Goal: Task Accomplishment & Management: Use online tool/utility

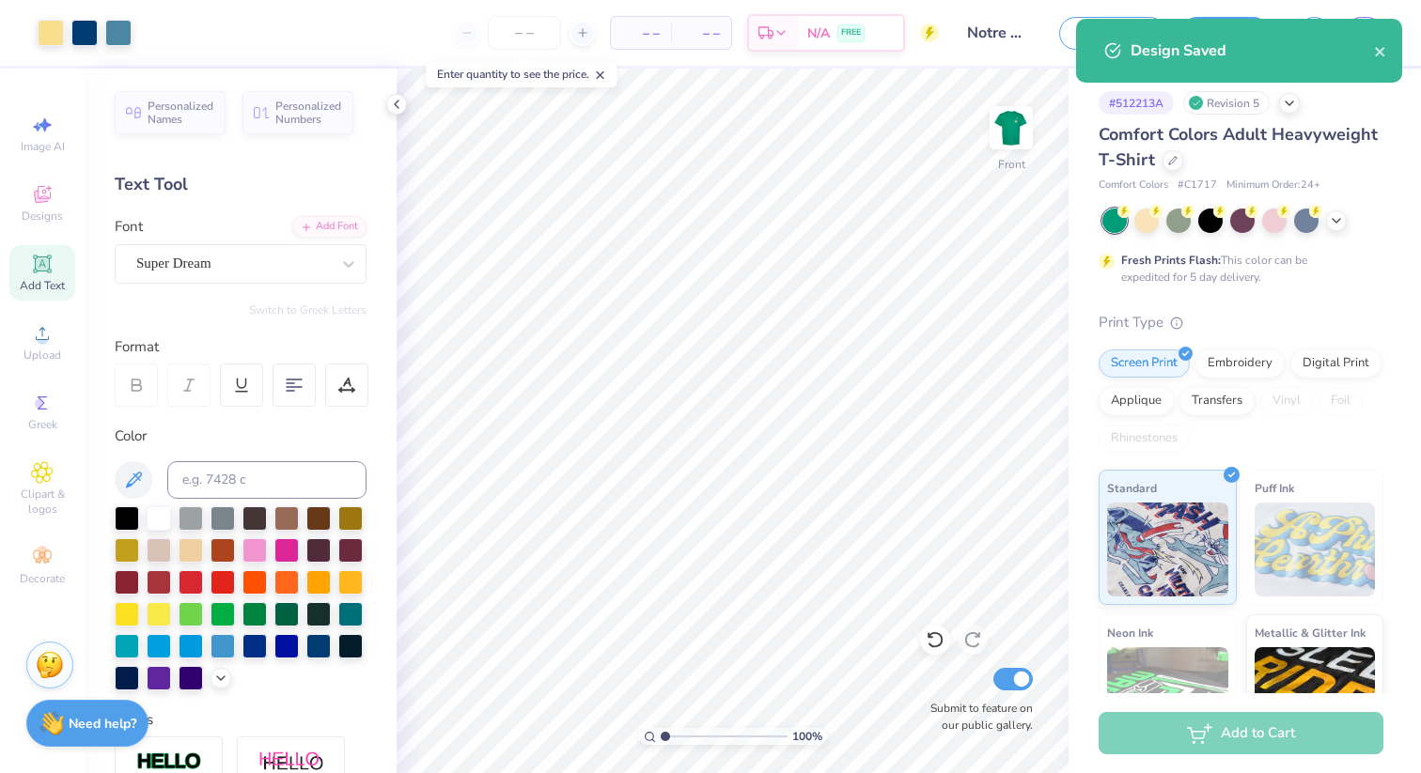
scroll to position [12, 0]
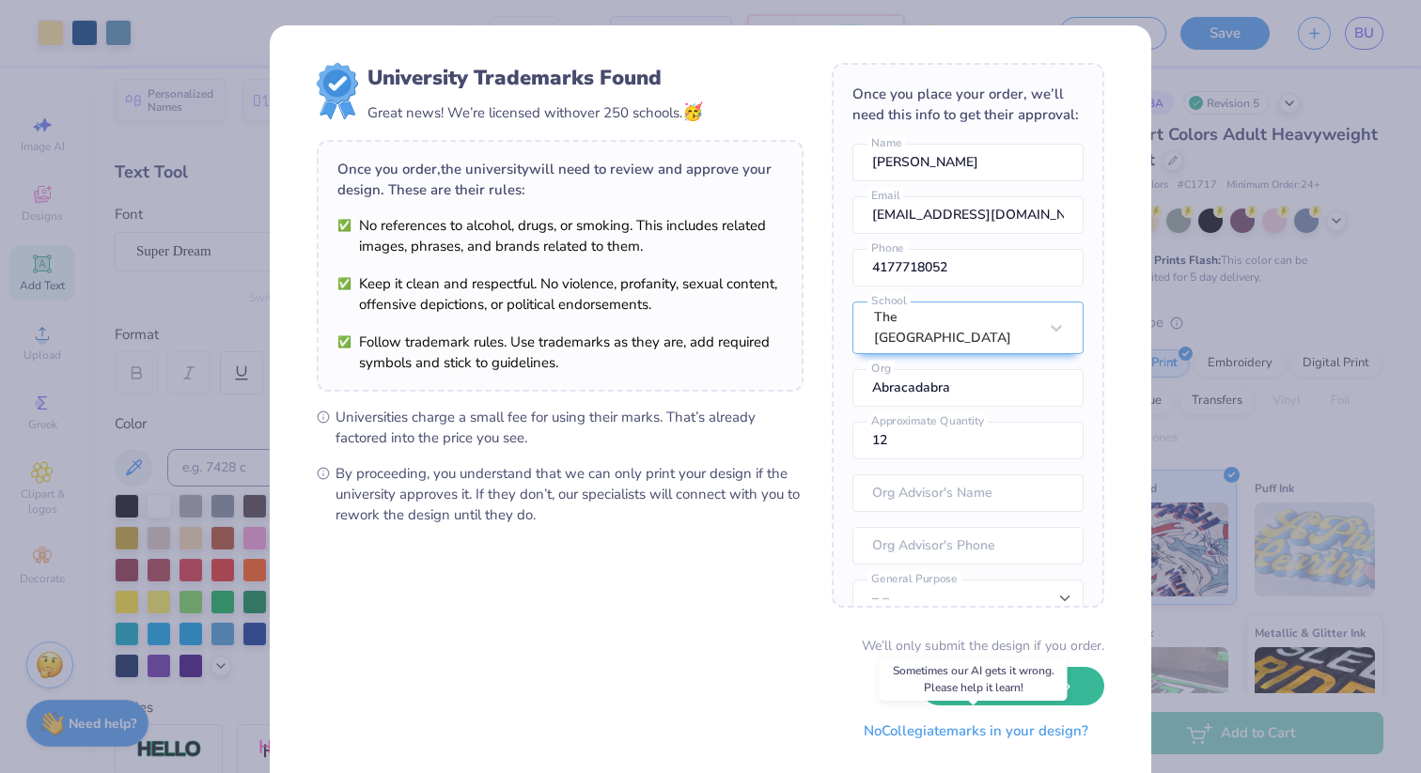
click at [1004, 736] on button "No Collegiate marks in your design?" at bounding box center [976, 731] width 257 height 39
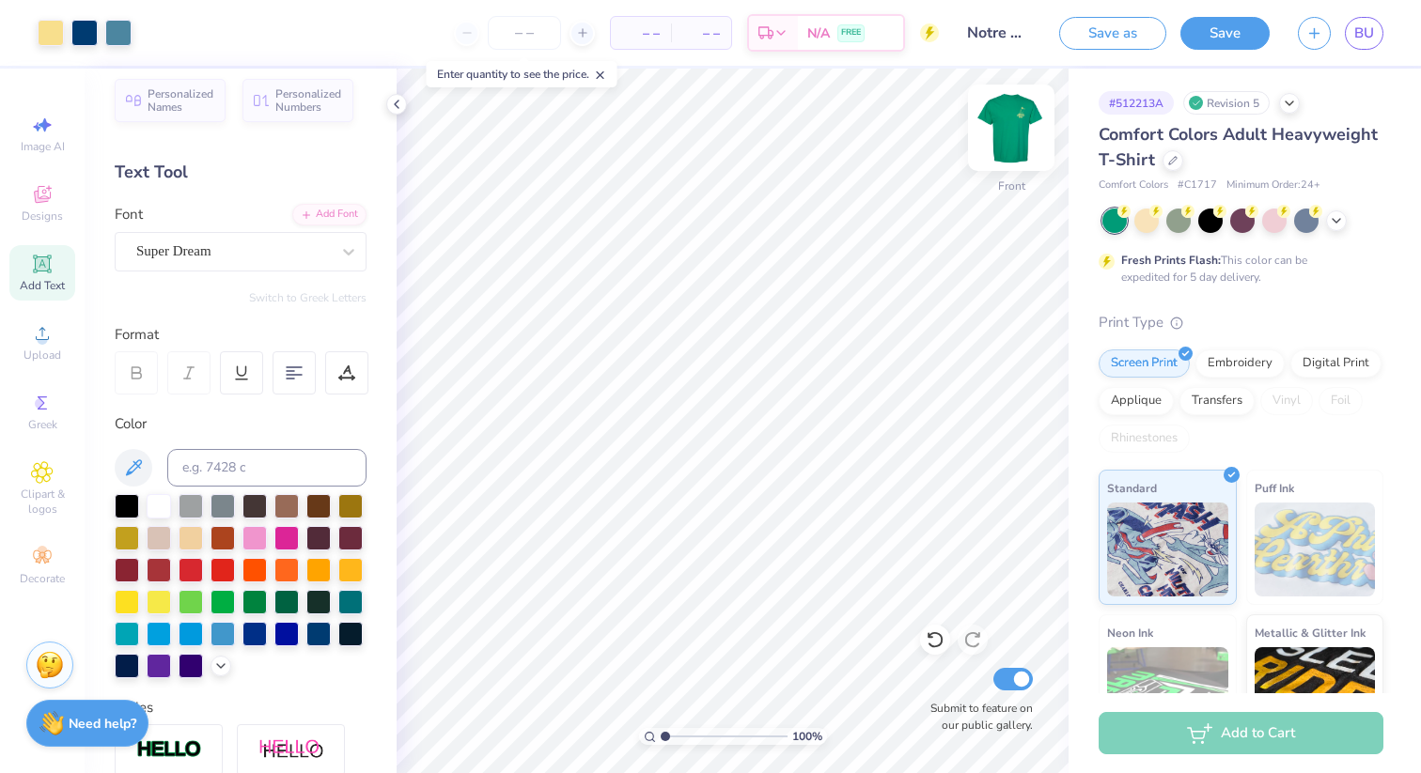
click at [1010, 145] on img at bounding box center [1011, 127] width 75 height 75
click at [663, 728] on input "range" at bounding box center [724, 736] width 127 height 17
drag, startPoint x: 665, startPoint y: 737, endPoint x: 685, endPoint y: 736, distance: 19.8
click at [685, 736] on input "range" at bounding box center [724, 736] width 127 height 17
click at [1016, 126] on img at bounding box center [1011, 127] width 75 height 75
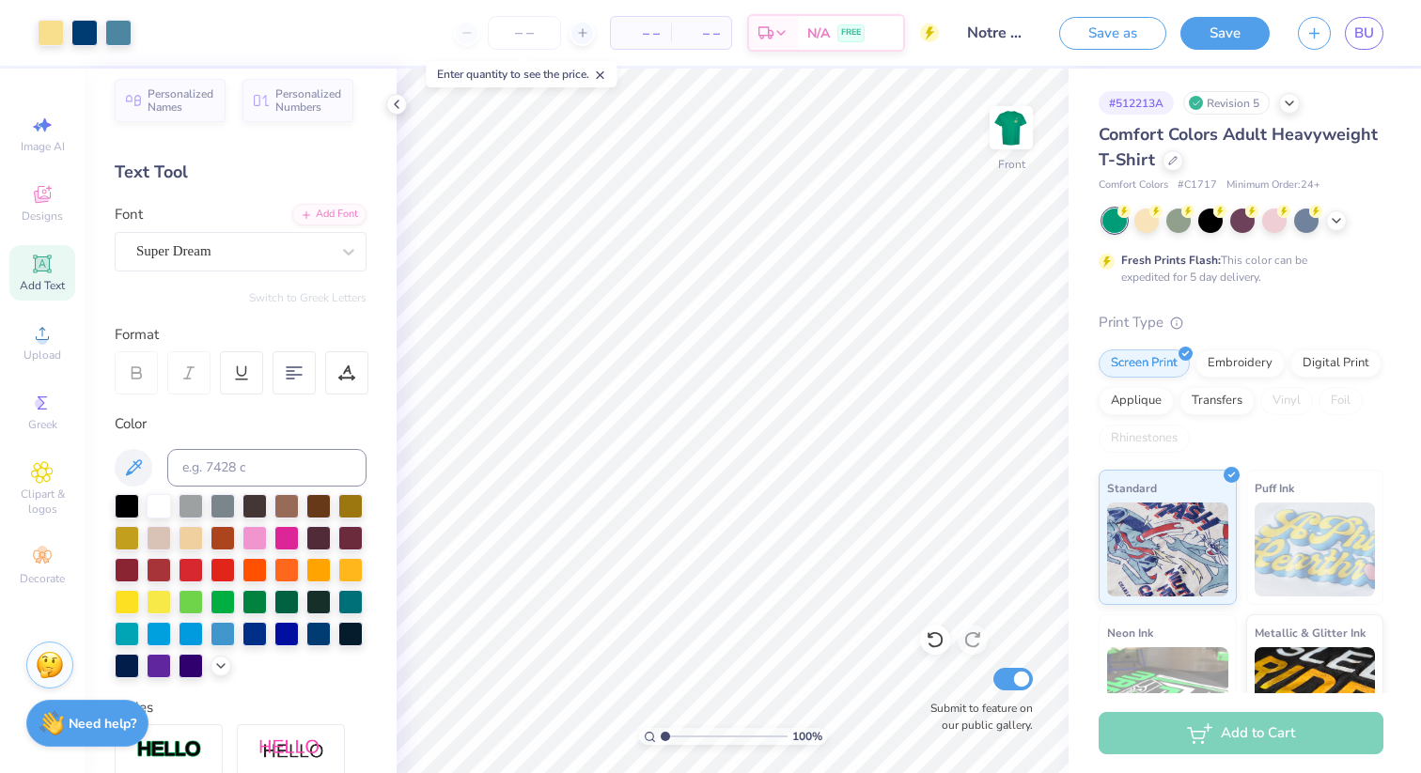
drag, startPoint x: 683, startPoint y: 736, endPoint x: 598, endPoint y: 740, distance: 85.6
click at [661, 740] on input "range" at bounding box center [724, 736] width 127 height 17
click at [219, 668] on icon at bounding box center [220, 664] width 15 height 15
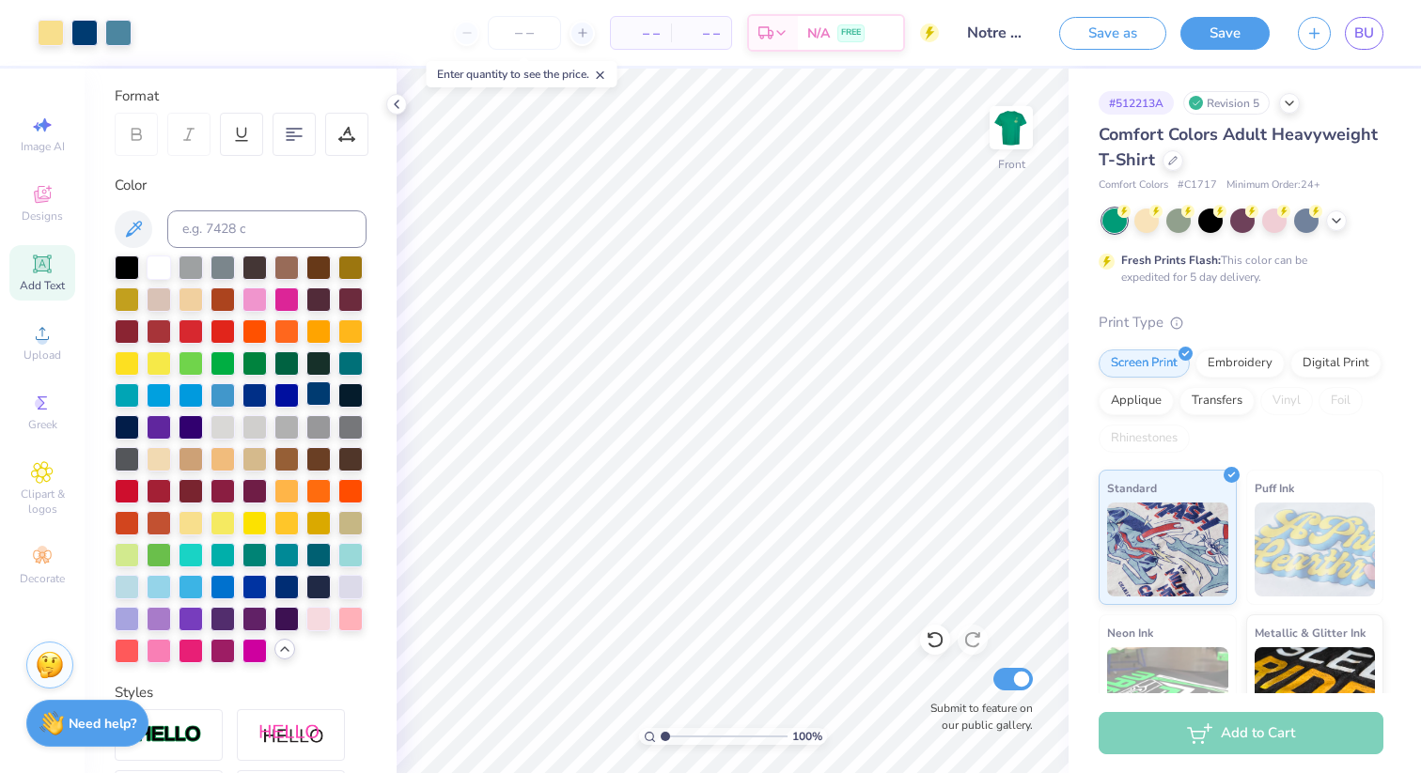
scroll to position [259, 0]
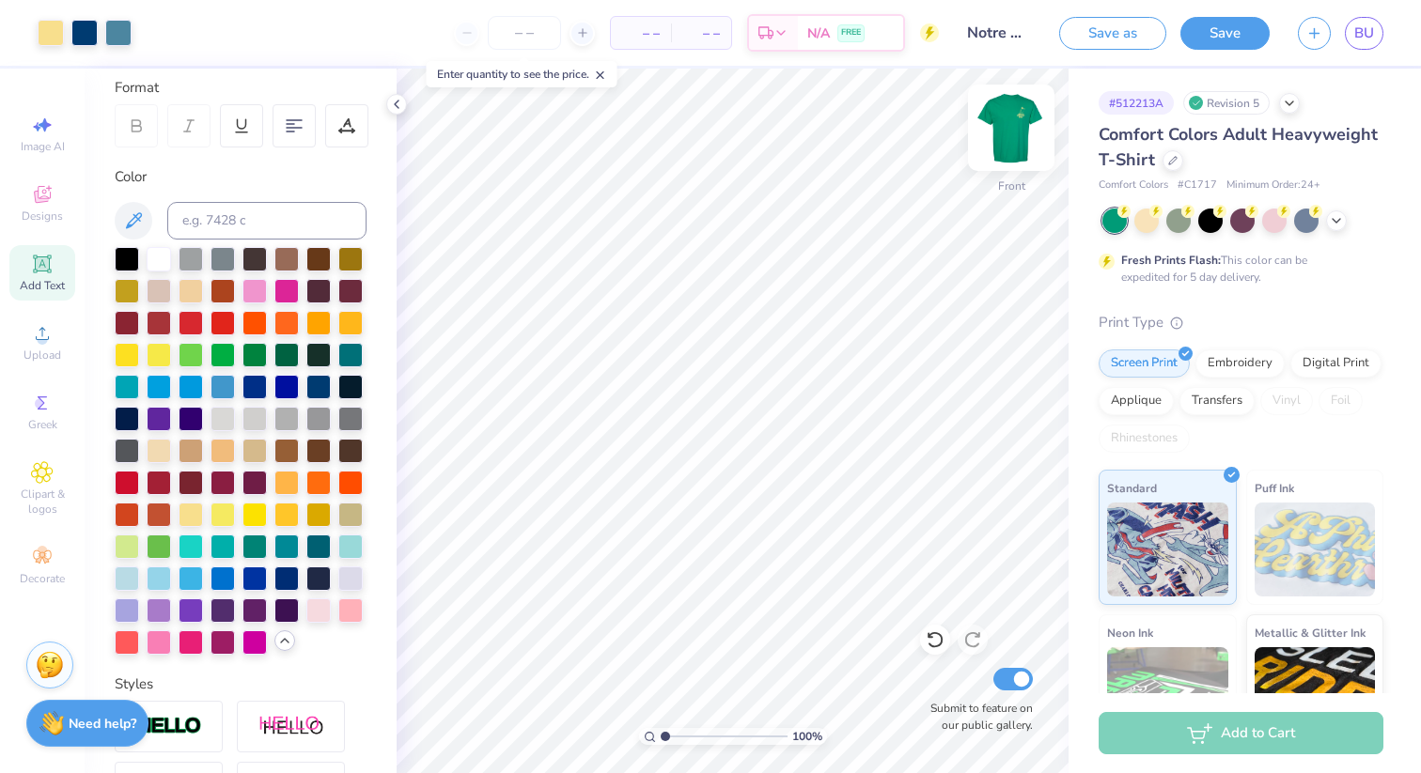
click at [1011, 124] on img at bounding box center [1011, 127] width 75 height 75
drag, startPoint x: 664, startPoint y: 738, endPoint x: 683, endPoint y: 722, distance: 24.7
click at [683, 728] on input "range" at bounding box center [724, 736] width 127 height 17
drag, startPoint x: 683, startPoint y: 738, endPoint x: 652, endPoint y: 738, distance: 31.0
click at [661, 738] on input "range" at bounding box center [724, 736] width 127 height 17
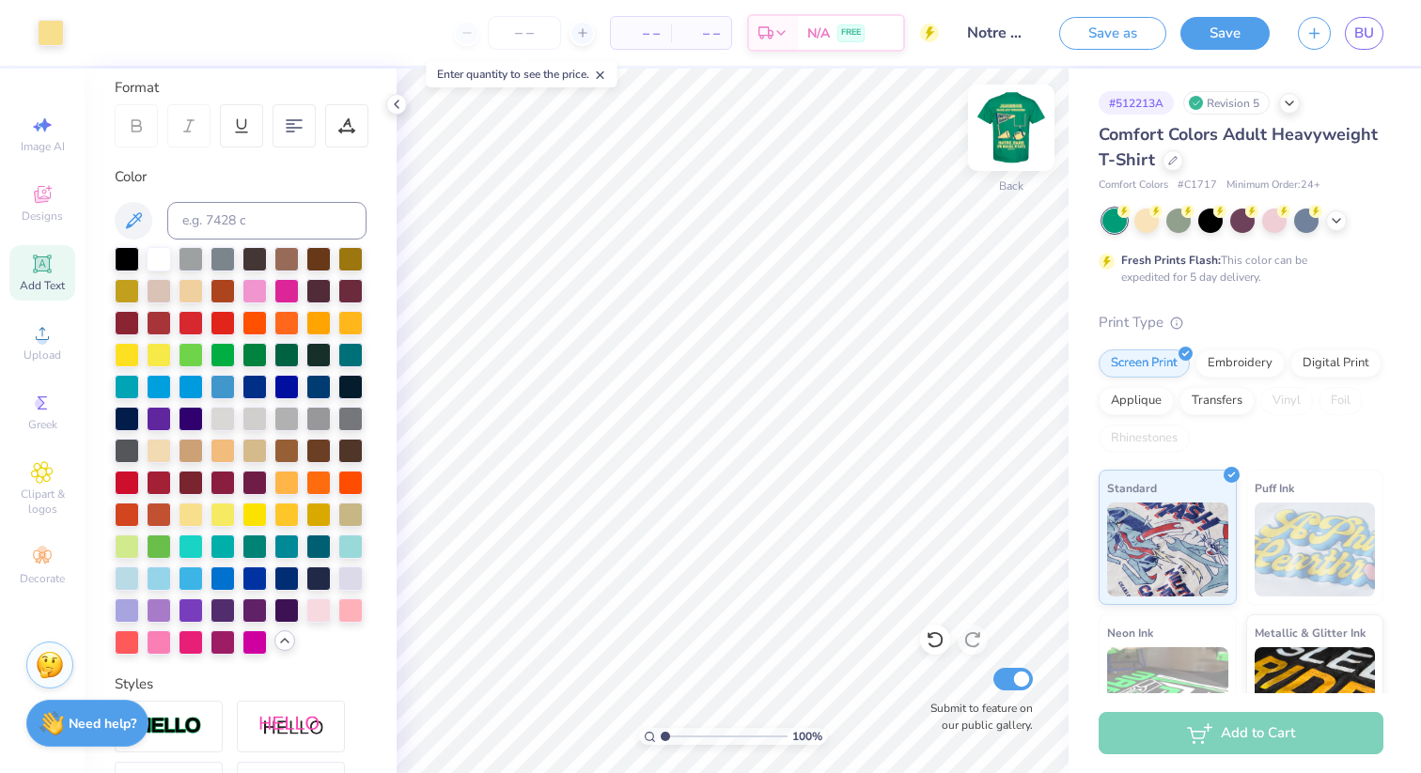
click at [1005, 125] on img at bounding box center [1011, 127] width 75 height 75
click at [1002, 120] on img at bounding box center [1011, 127] width 75 height 75
drag, startPoint x: 666, startPoint y: 737, endPoint x: 692, endPoint y: 739, distance: 25.4
click at [692, 739] on input "range" at bounding box center [724, 736] width 127 height 17
drag, startPoint x: 692, startPoint y: 734, endPoint x: 658, endPoint y: 734, distance: 33.8
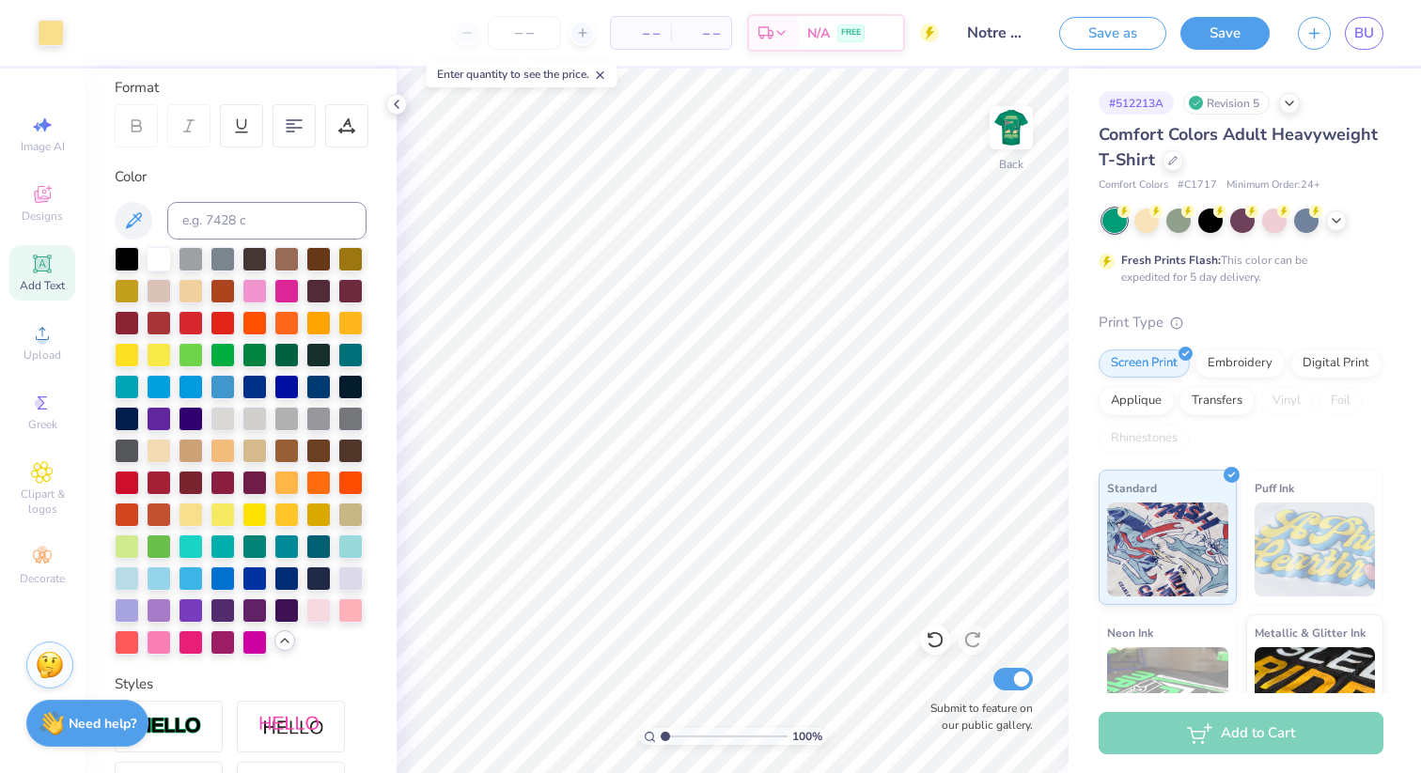
click at [661, 734] on input "range" at bounding box center [724, 736] width 127 height 17
click at [1005, 127] on img at bounding box center [1011, 127] width 75 height 75
click at [1008, 134] on img at bounding box center [1011, 127] width 75 height 75
drag, startPoint x: 666, startPoint y: 734, endPoint x: 687, endPoint y: 734, distance: 20.7
type input "2.77"
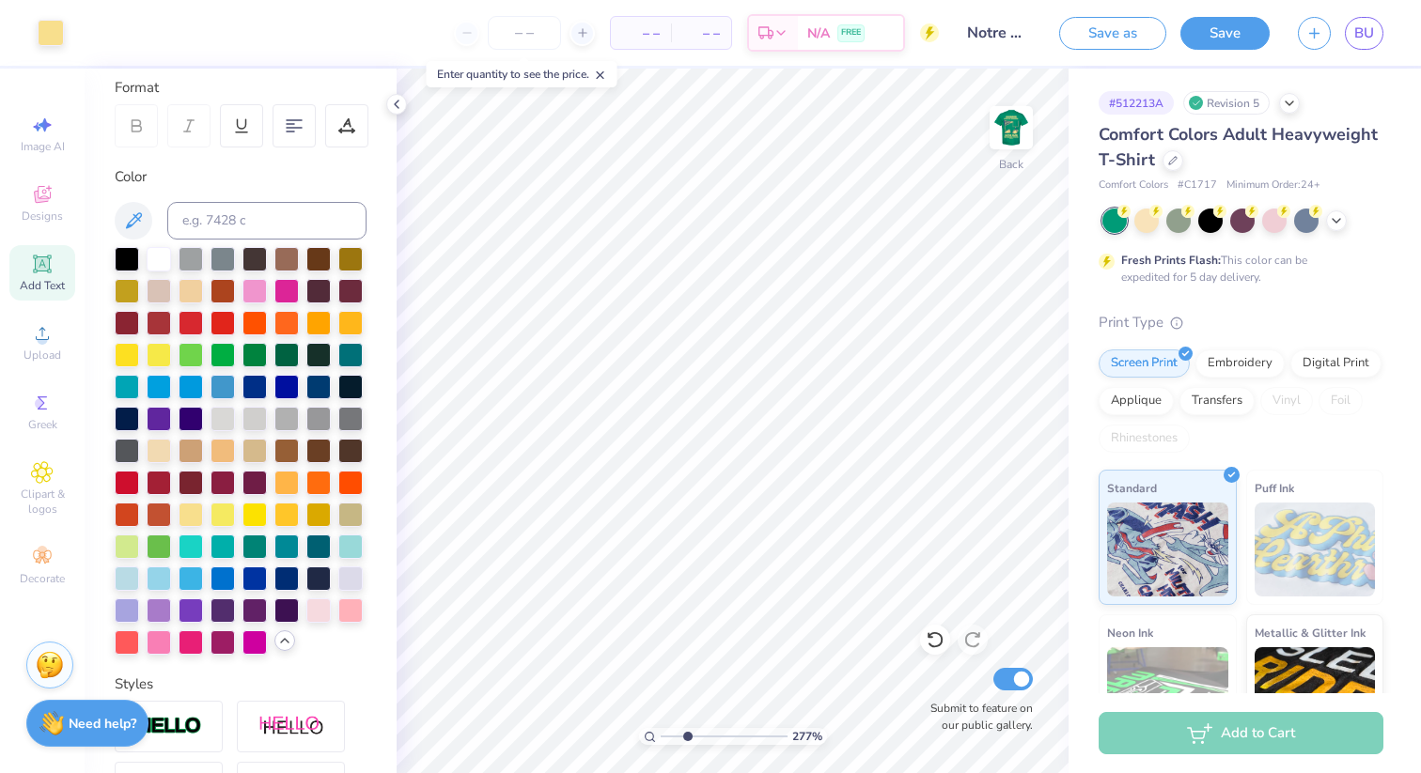
click at [687, 734] on input "range" at bounding box center [724, 736] width 127 height 17
type textarea "JFamilies"
type input "2.46"
type input "0.40"
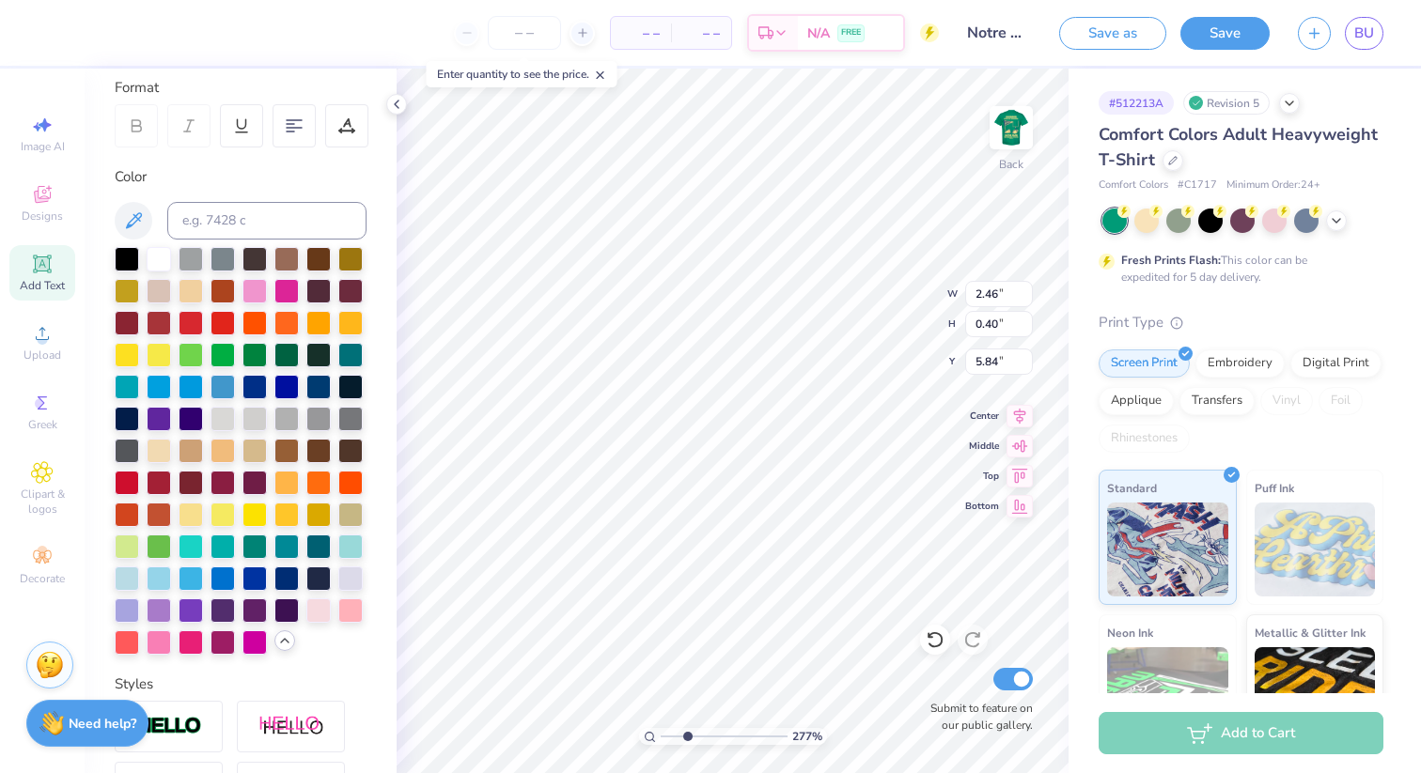
type input "5.75"
type input "5.64"
drag, startPoint x: 689, startPoint y: 735, endPoint x: 596, endPoint y: 735, distance: 93.0
type input "1"
click at [661, 735] on input "range" at bounding box center [724, 736] width 127 height 17
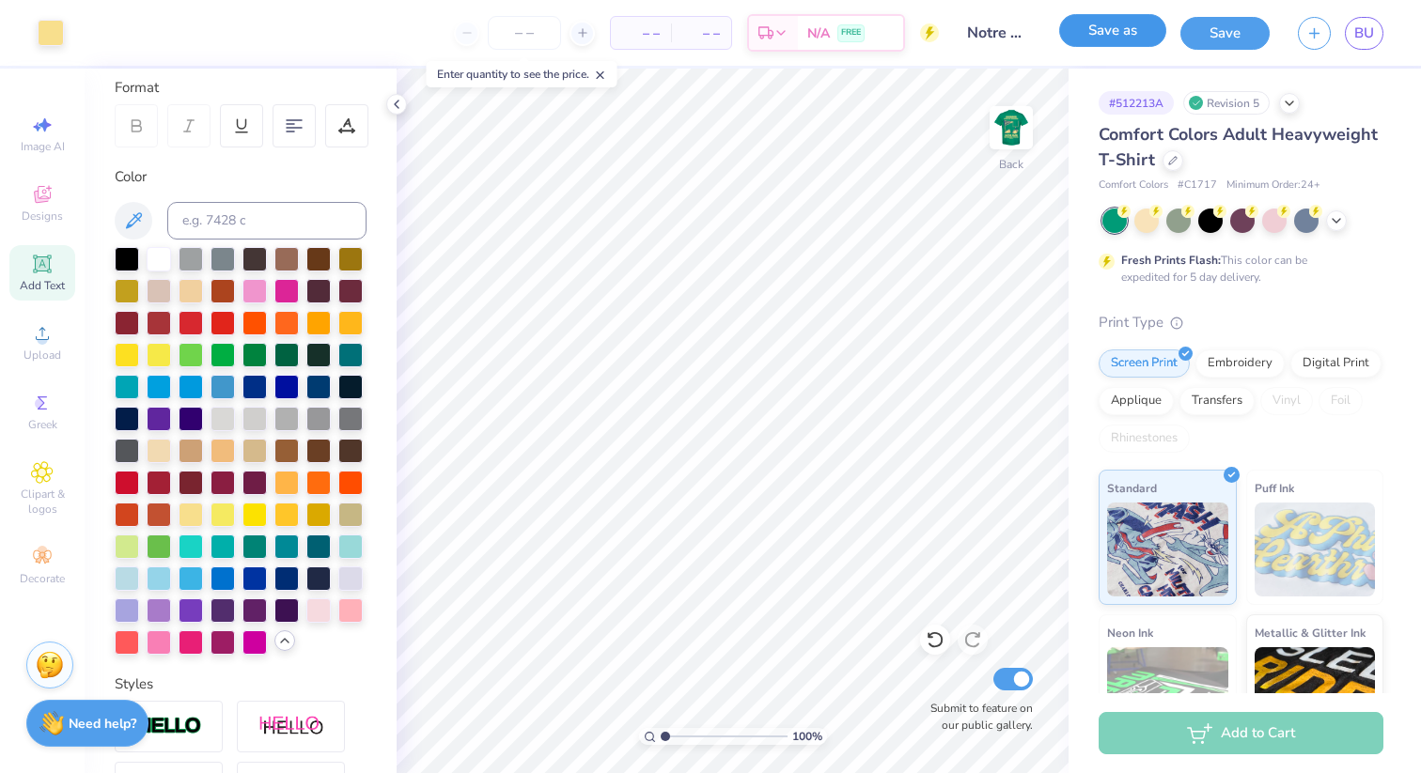
click at [1123, 29] on button "Save as" at bounding box center [1112, 30] width 107 height 33
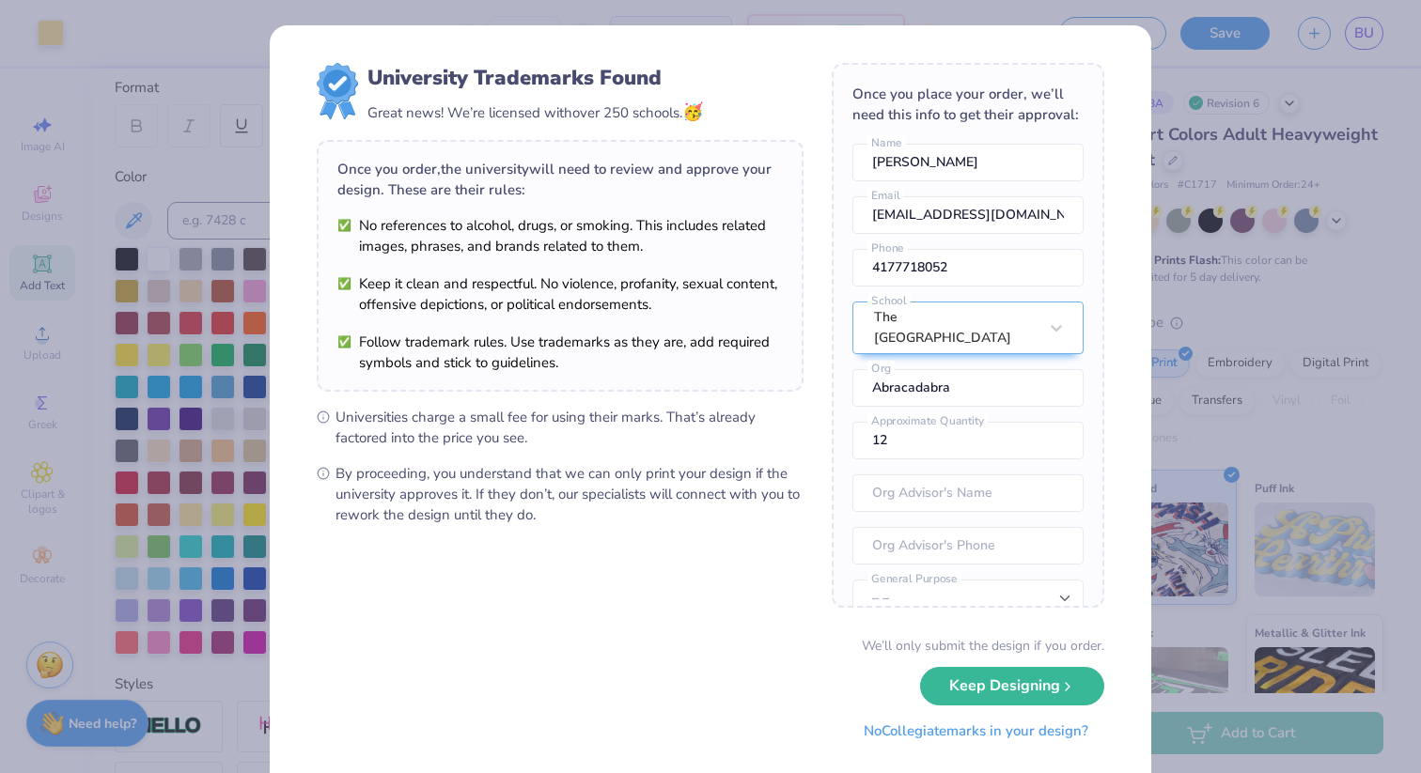
click at [1051, 731] on button "No Collegiate marks in your design?" at bounding box center [976, 731] width 257 height 39
